Goal: Transaction & Acquisition: Purchase product/service

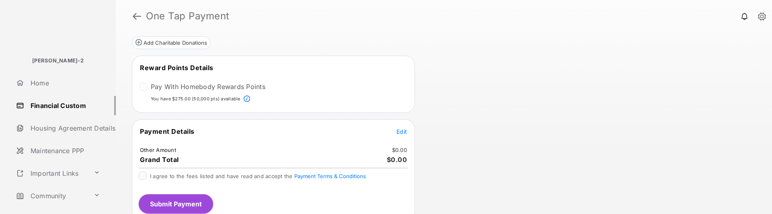
scroll to position [142, 0]
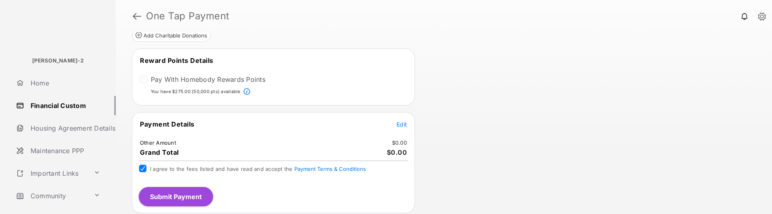
click at [164, 189] on button "Submit Payment" at bounding box center [176, 196] width 74 height 19
click at [399, 124] on span "Edit" at bounding box center [402, 124] width 10 height 7
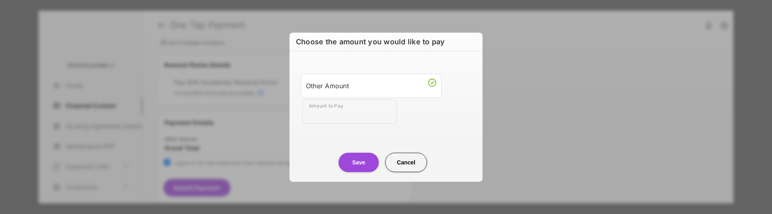
click at [362, 114] on input "Amount to Pay" at bounding box center [349, 111] width 95 height 24
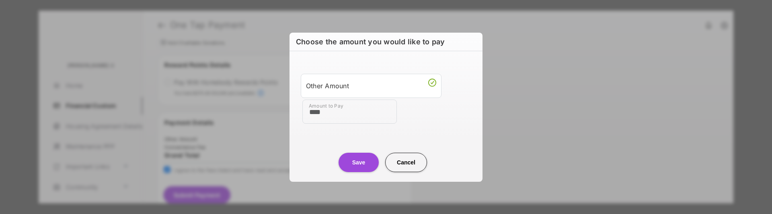
type input "****"
click at [414, 113] on div "Amount to Pay ****" at bounding box center [387, 111] width 171 height 24
click at [354, 160] on button "Save" at bounding box center [359, 161] width 40 height 19
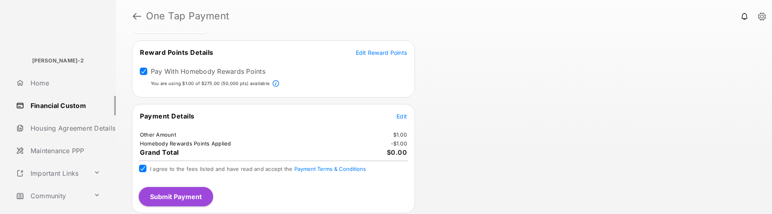
scroll to position [140, 0]
click at [179, 195] on button "Submit Payment" at bounding box center [176, 196] width 74 height 19
click at [189, 195] on button "Submit Payment" at bounding box center [176, 196] width 74 height 19
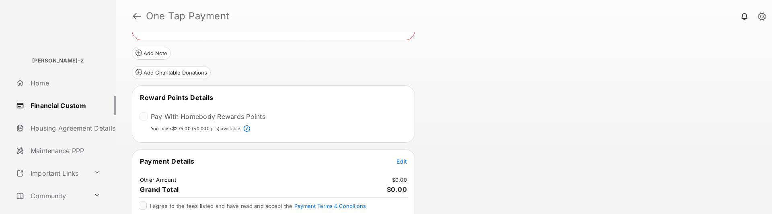
scroll to position [80, 0]
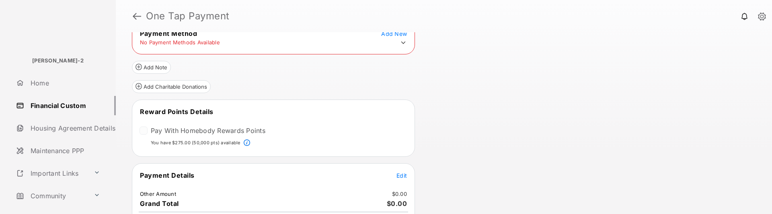
click at [147, 132] on div at bounding box center [144, 130] width 8 height 8
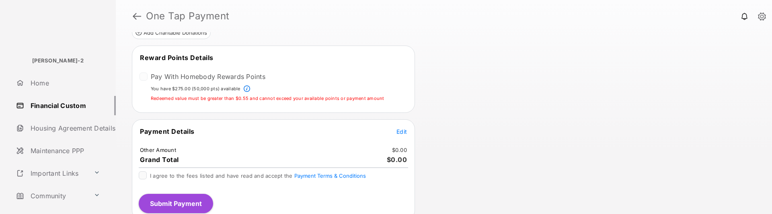
scroll to position [141, 0]
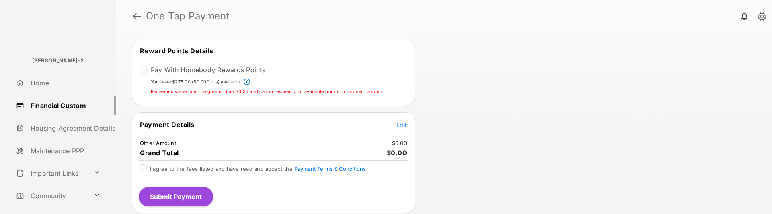
click at [406, 122] on span "Edit" at bounding box center [402, 124] width 10 height 7
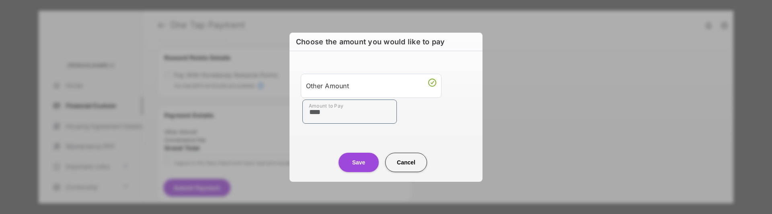
scroll to position [140, 0]
type input "****"
click at [314, 137] on div "Save Cancel" at bounding box center [386, 153] width 193 height 35
click at [351, 158] on button "Save" at bounding box center [359, 161] width 40 height 19
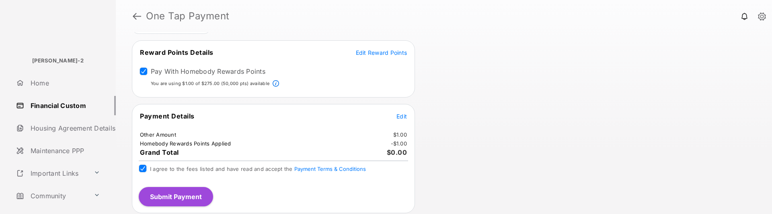
click at [173, 191] on button "Submit Payment" at bounding box center [176, 196] width 74 height 19
click at [203, 189] on button "Submit Payment" at bounding box center [176, 196] width 74 height 19
click at [201, 196] on button "Submit Payment" at bounding box center [176, 196] width 74 height 19
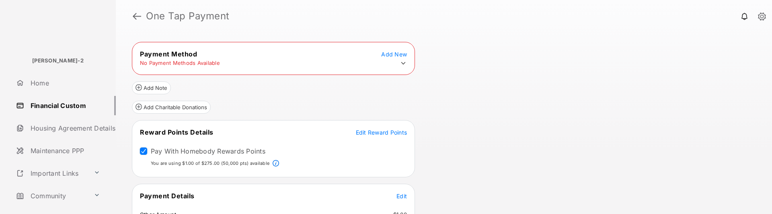
scroll to position [59, 0]
click at [398, 56] on span "Add New" at bounding box center [394, 54] width 26 height 7
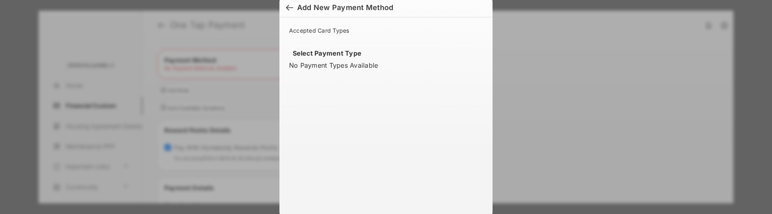
click at [284, 5] on h6 "Add New Payment Method" at bounding box center [386, 7] width 213 height 19
click at [292, 10] on span "Add New Payment Method" at bounding box center [386, 7] width 200 height 9
click at [288, 6] on div at bounding box center [289, 8] width 7 height 9
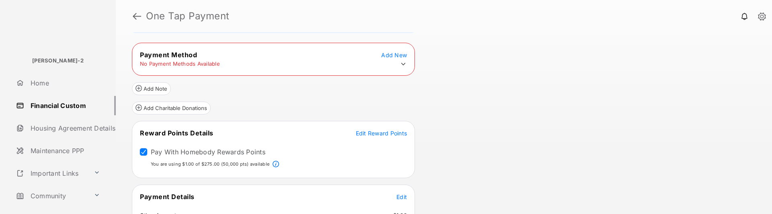
click at [393, 52] on span "Add New" at bounding box center [394, 54] width 26 height 7
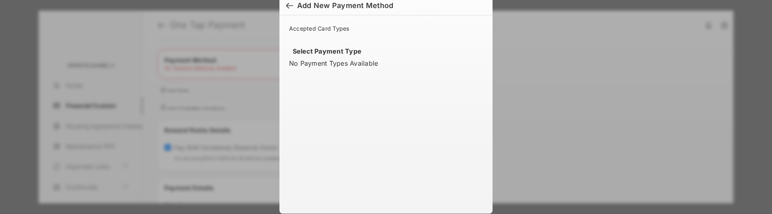
scroll to position [0, 0]
click at [286, 6] on div at bounding box center [289, 8] width 7 height 9
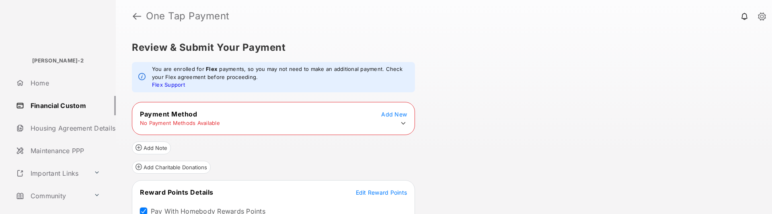
scroll to position [140, 0]
